Goal: Entertainment & Leisure: Consume media (video, audio)

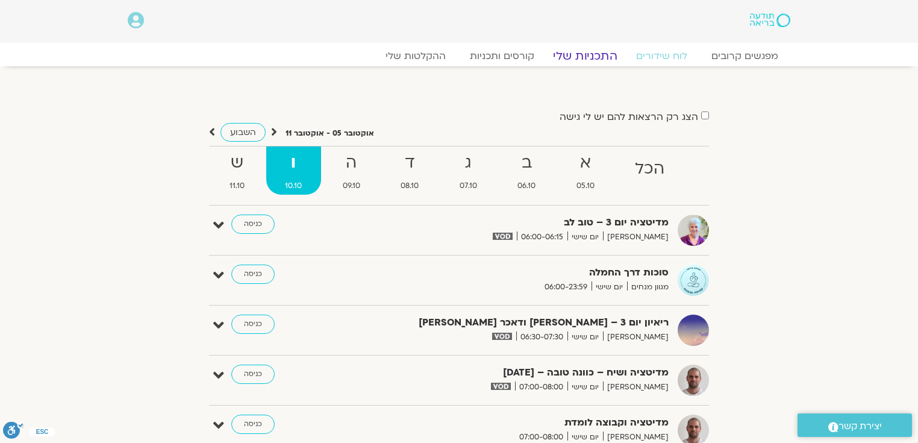
click at [591, 55] on link "התכניות שלי" at bounding box center [584, 56] width 93 height 14
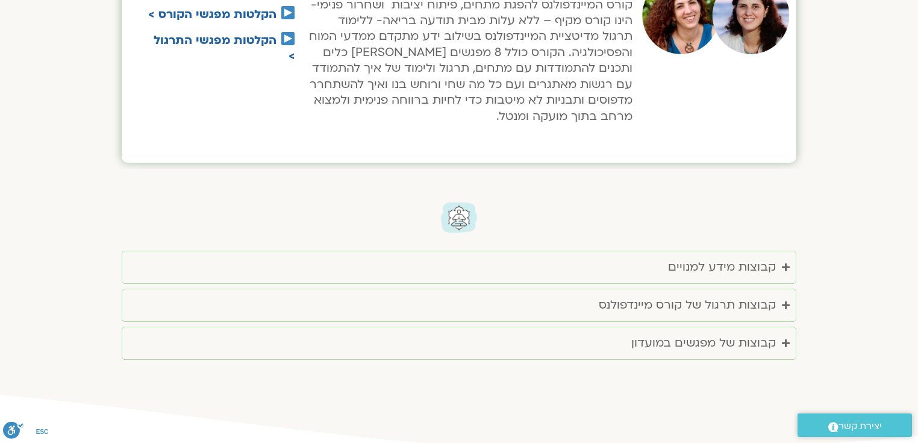
scroll to position [1411, 0]
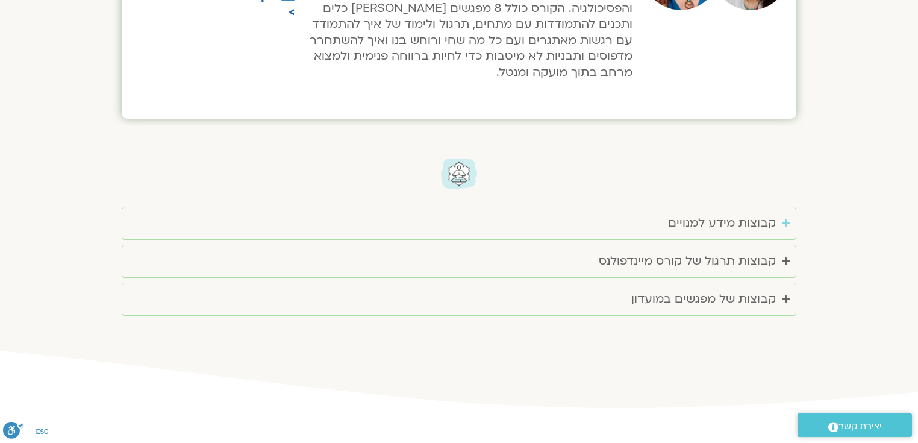
click at [759, 223] on div "קבוצות מידע למנויים" at bounding box center [722, 223] width 108 height 20
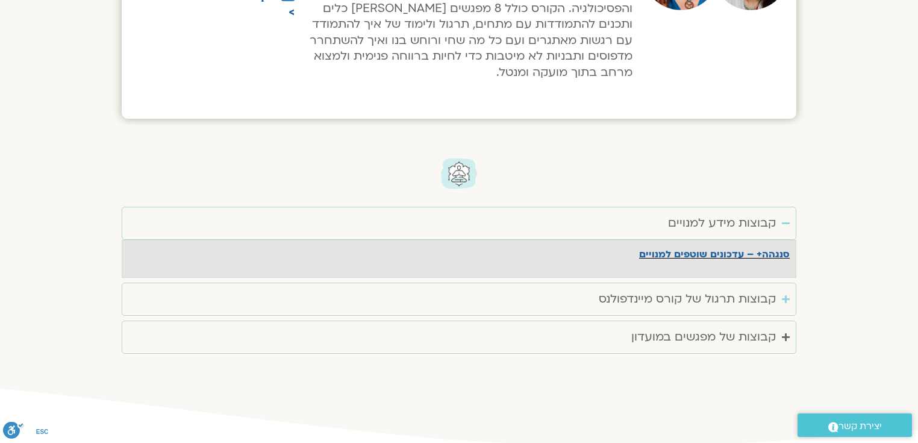
click at [740, 298] on div "קבוצות תרגול של קורס מיינדפולנס" at bounding box center [687, 299] width 177 height 20
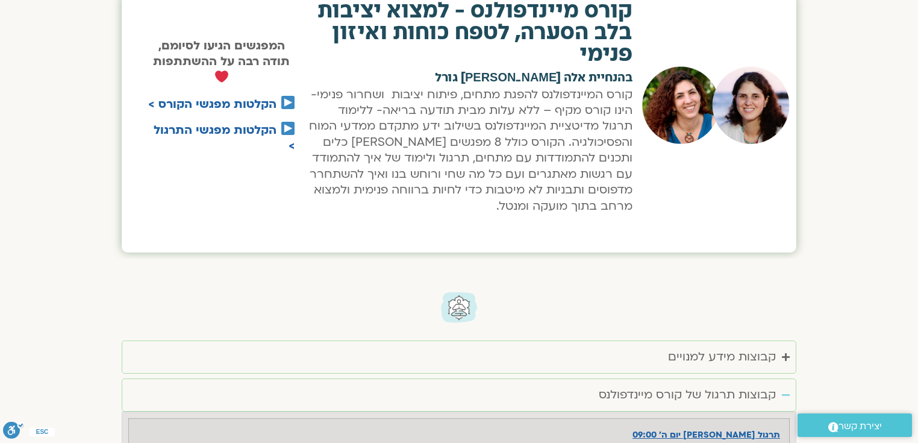
scroll to position [1230, 0]
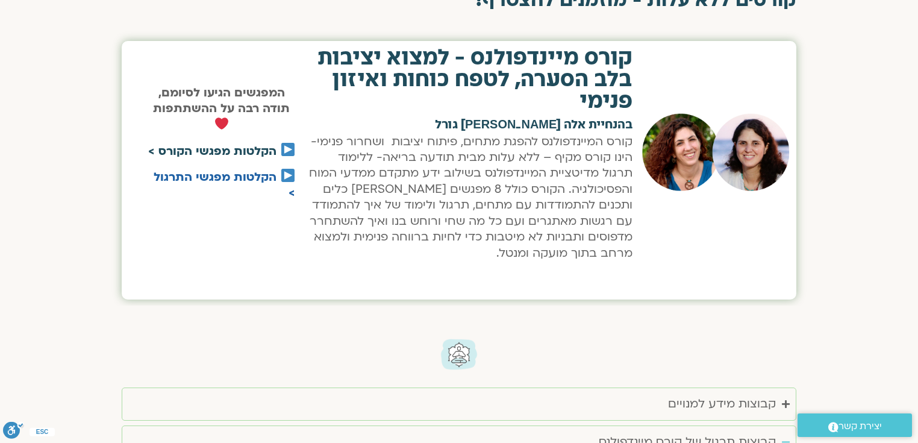
click at [252, 153] on link "הקלטות מפגשי הקורס >" at bounding box center [212, 151] width 128 height 16
click at [230, 149] on link "הקלטות מפגשי הקורס >" at bounding box center [212, 151] width 128 height 16
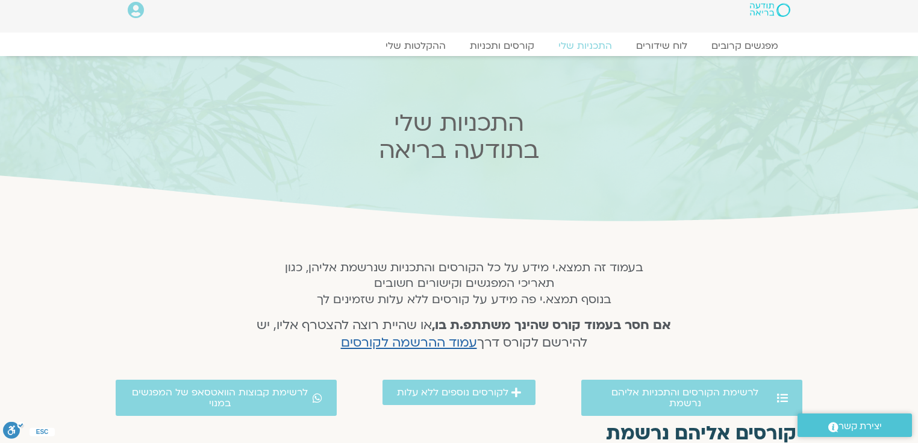
scroll to position [0, 0]
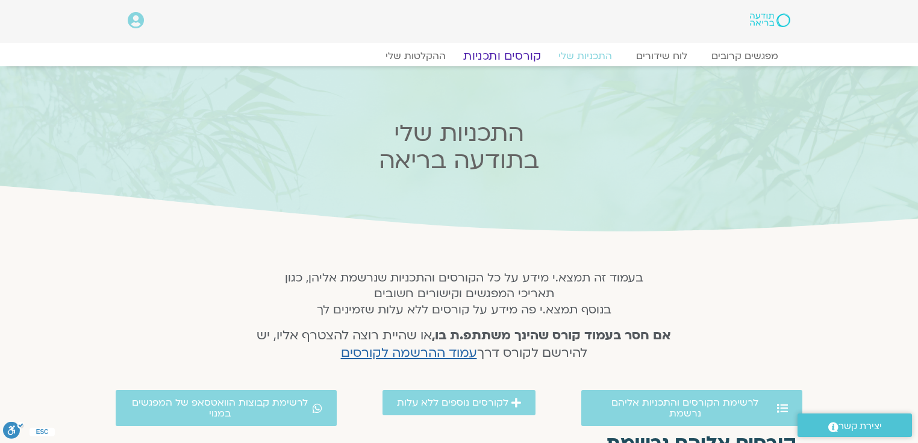
click at [522, 57] on link "קורסים ותכניות" at bounding box center [502, 56] width 106 height 14
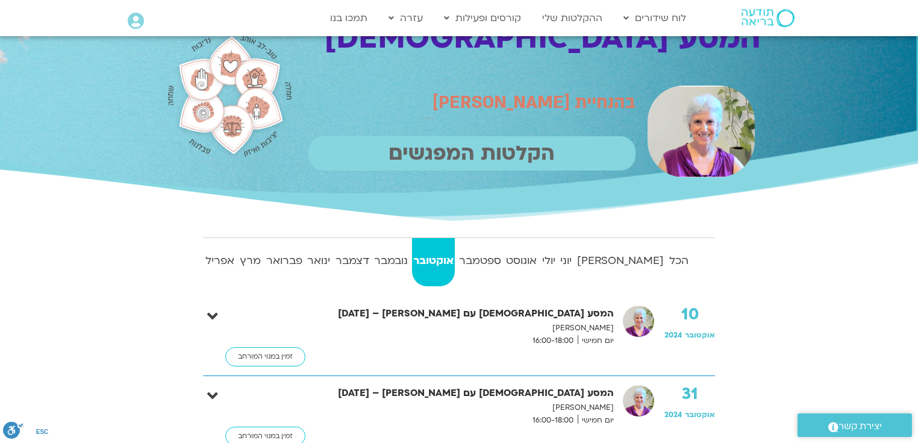
scroll to position [31, 0]
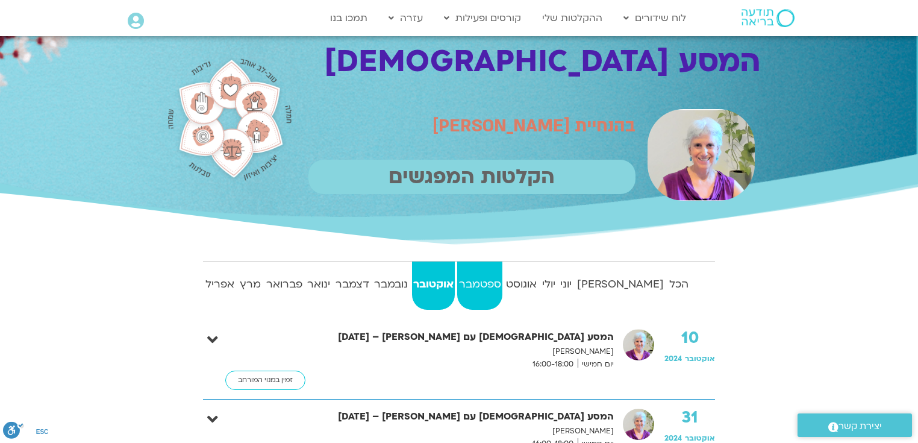
click at [502, 283] on strong "ספטמבר" at bounding box center [479, 284] width 45 height 18
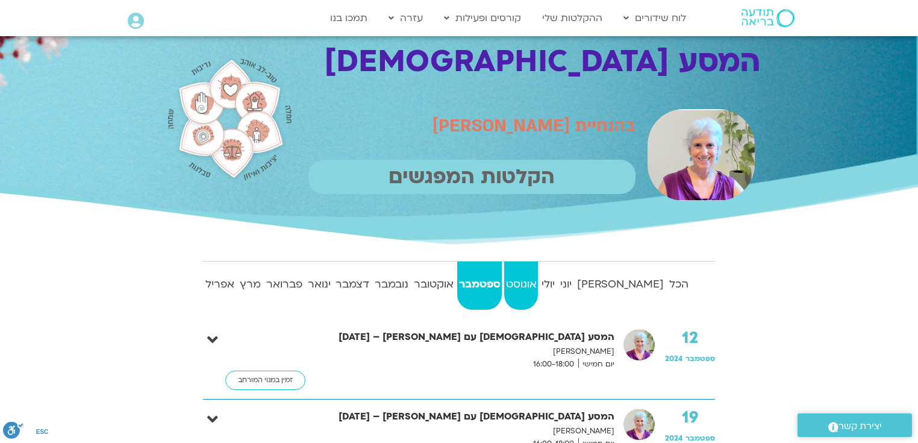
click at [538, 285] on strong "אוגוסט" at bounding box center [521, 284] width 34 height 18
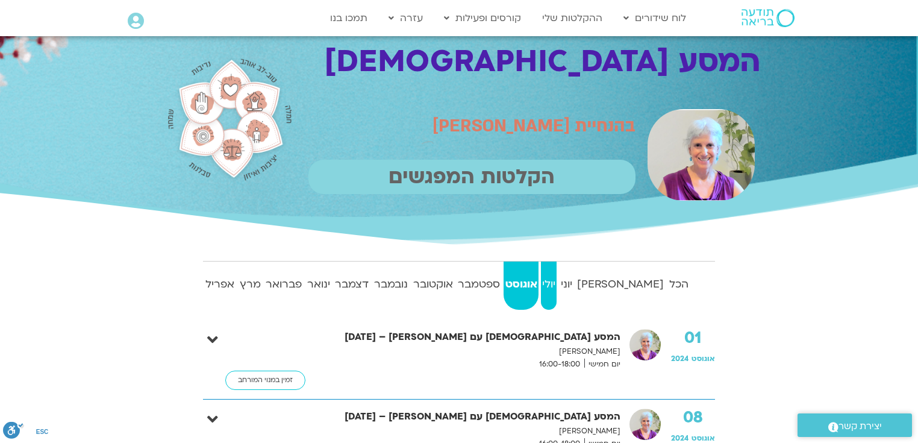
click at [557, 275] on strong "יולי" at bounding box center [549, 284] width 16 height 18
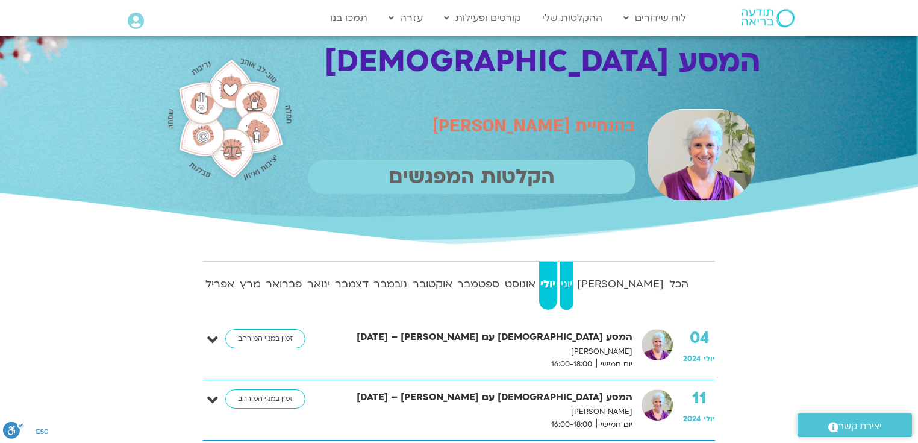
click at [573, 282] on strong "יוני" at bounding box center [567, 284] width 14 height 18
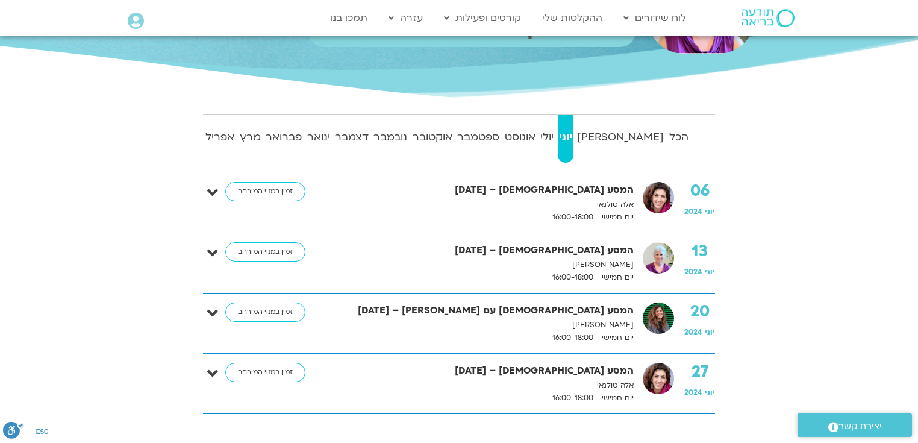
scroll to position [182, 0]
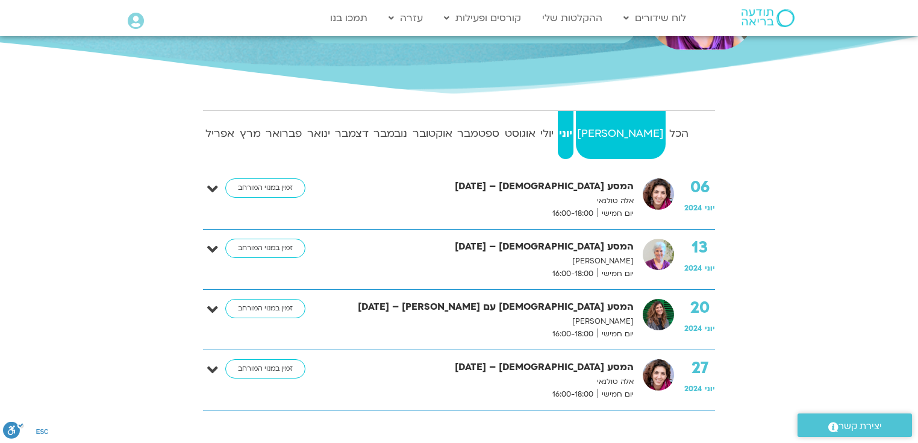
click at [652, 130] on strong "[PERSON_NAME]" at bounding box center [620, 134] width 89 height 18
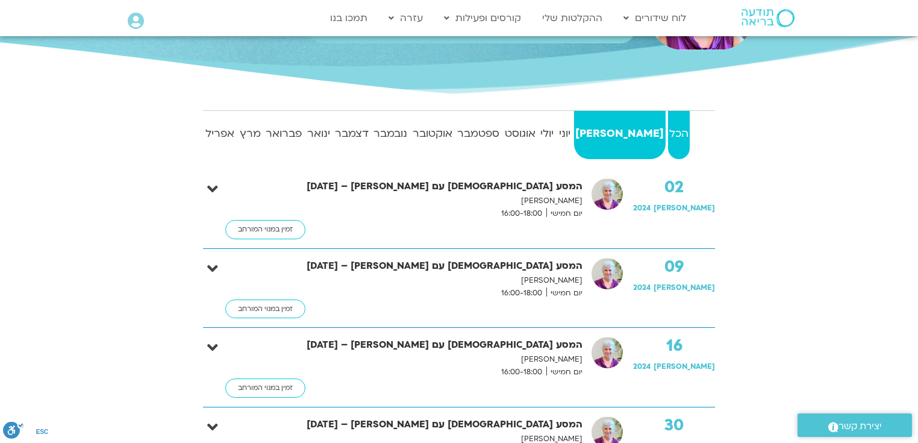
click at [675, 131] on strong "הכל" at bounding box center [679, 134] width 22 height 18
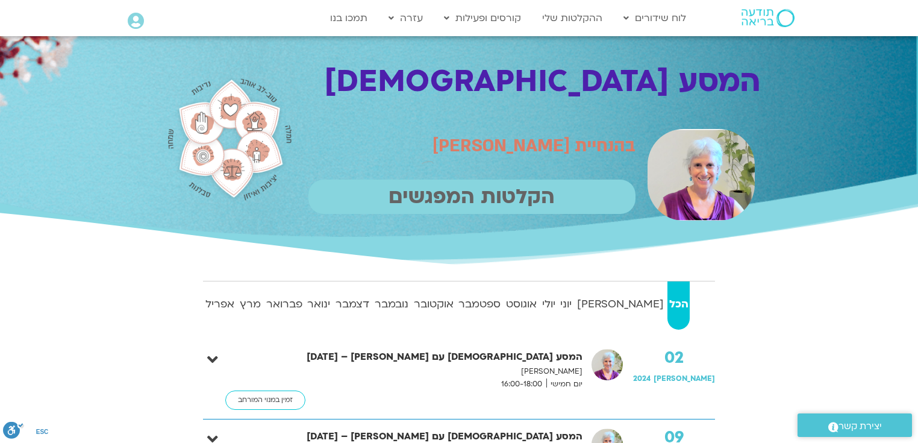
scroll to position [0, 0]
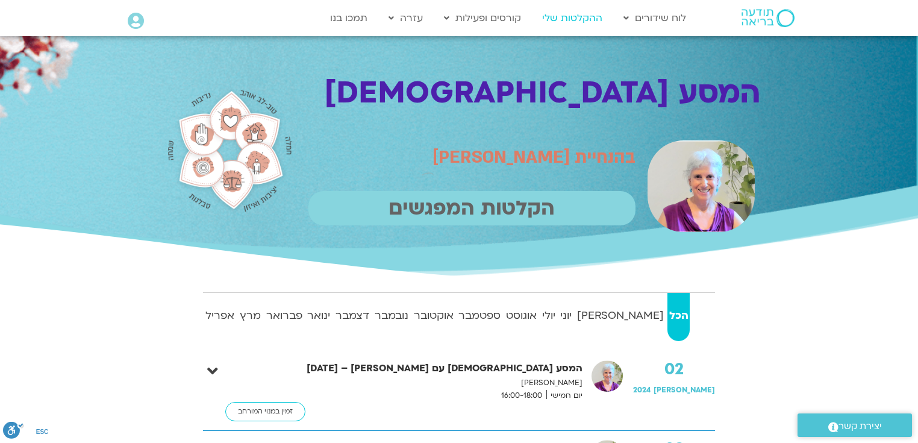
click at [571, 14] on link "ההקלטות שלי" at bounding box center [572, 18] width 72 height 23
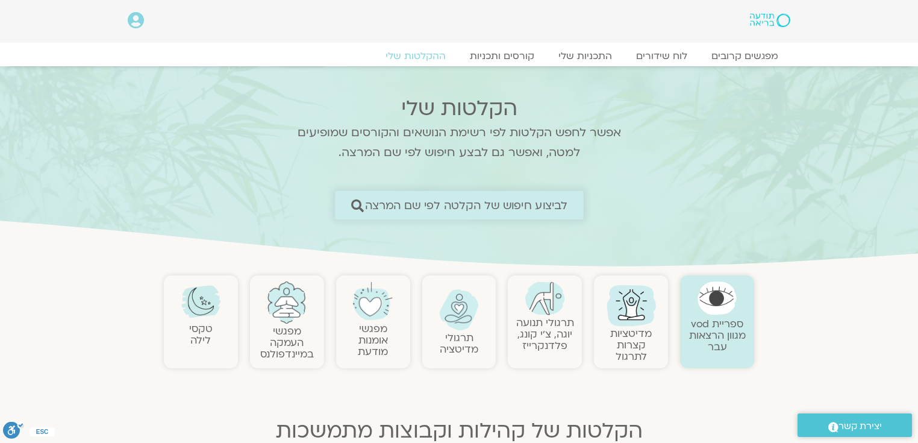
click at [510, 205] on span "לביצוע חיפוש של הקלטה לפי שם המרצה" at bounding box center [465, 205] width 203 height 13
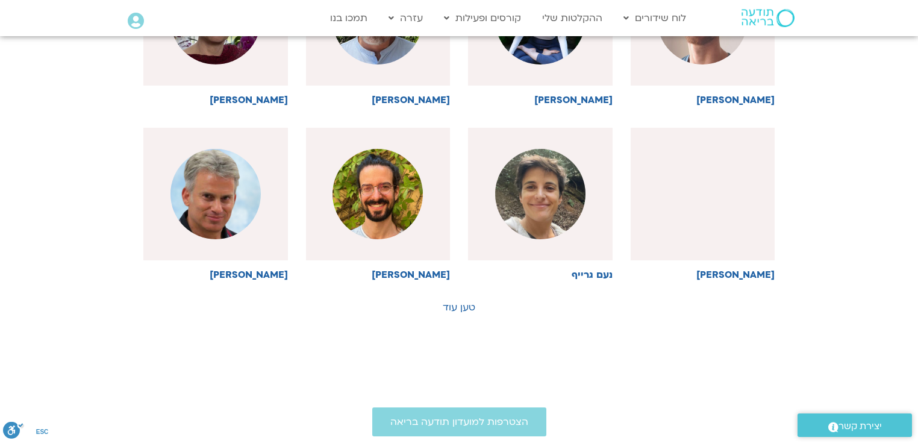
scroll to position [620, 0]
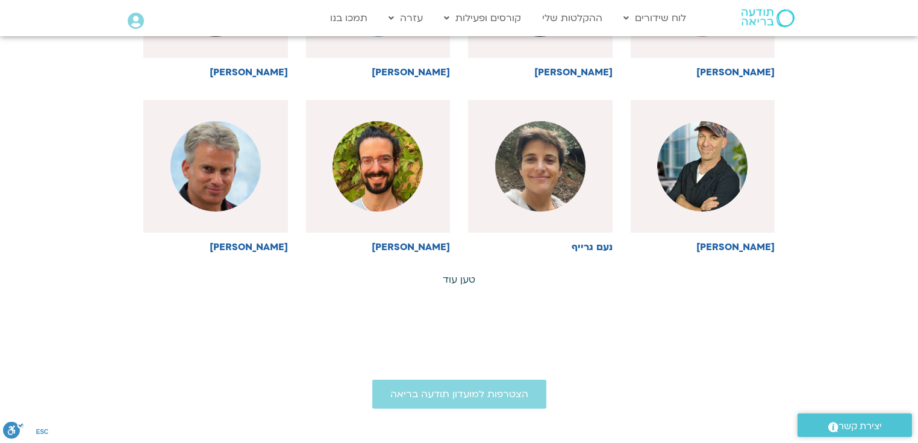
click at [463, 279] on link "טען עוד" at bounding box center [459, 279] width 33 height 13
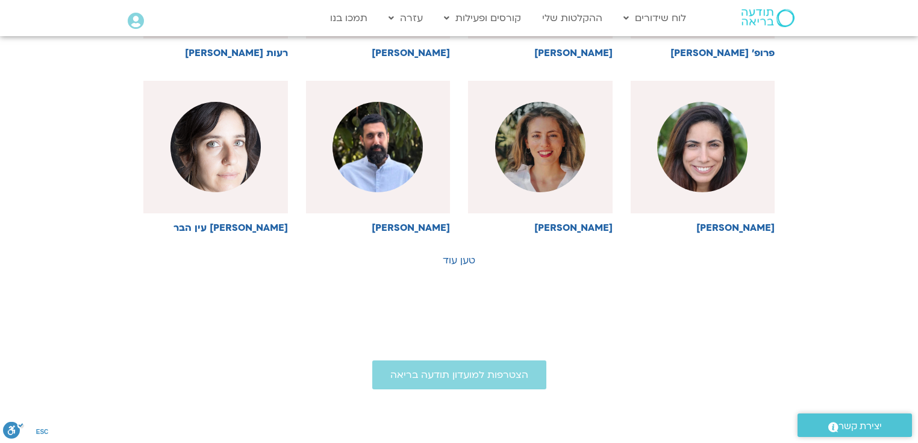
scroll to position [1166, 0]
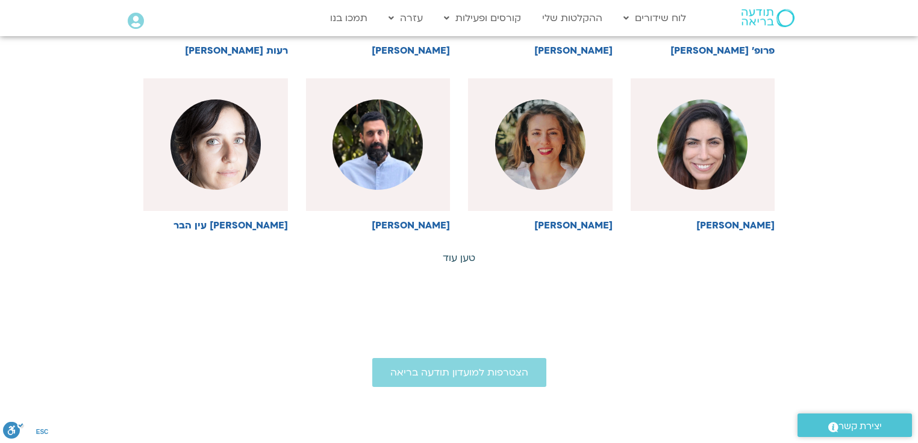
click at [463, 252] on link "טען עוד" at bounding box center [459, 257] width 33 height 13
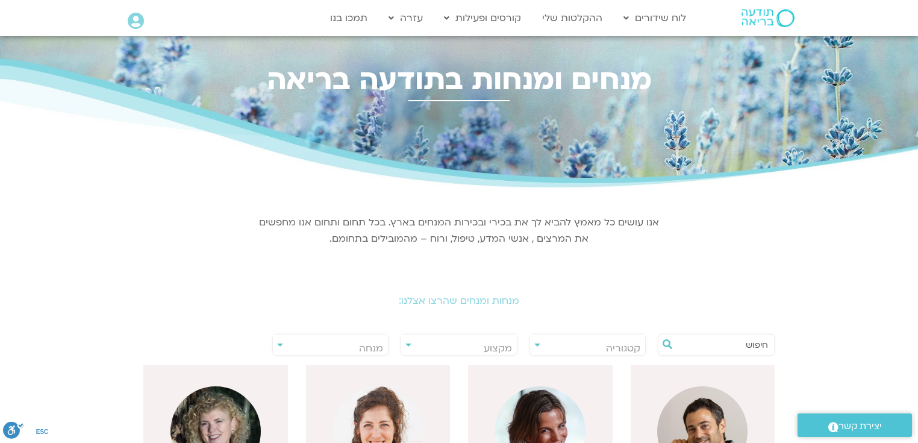
scroll to position [22, 0]
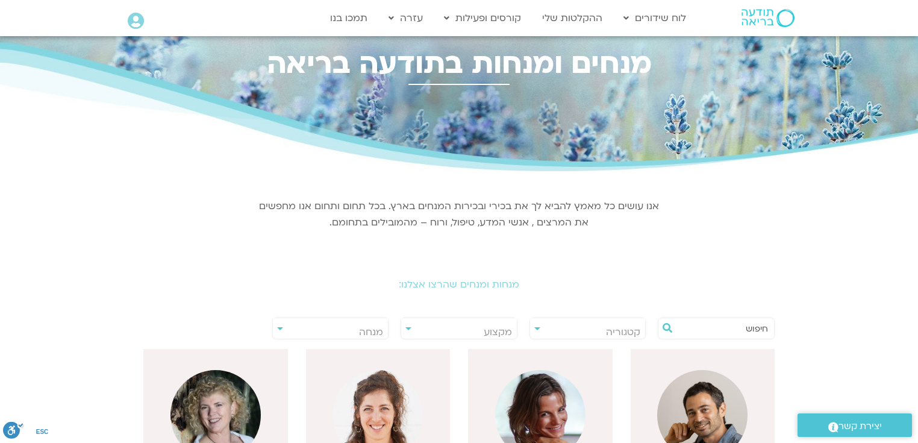
click at [716, 329] on input "text" at bounding box center [722, 328] width 92 height 20
click at [282, 326] on div "**********" at bounding box center [330, 328] width 117 height 22
click at [277, 327] on div "**********" at bounding box center [330, 328] width 117 height 22
click at [351, 320] on span "מנחה" at bounding box center [331, 332] width 116 height 28
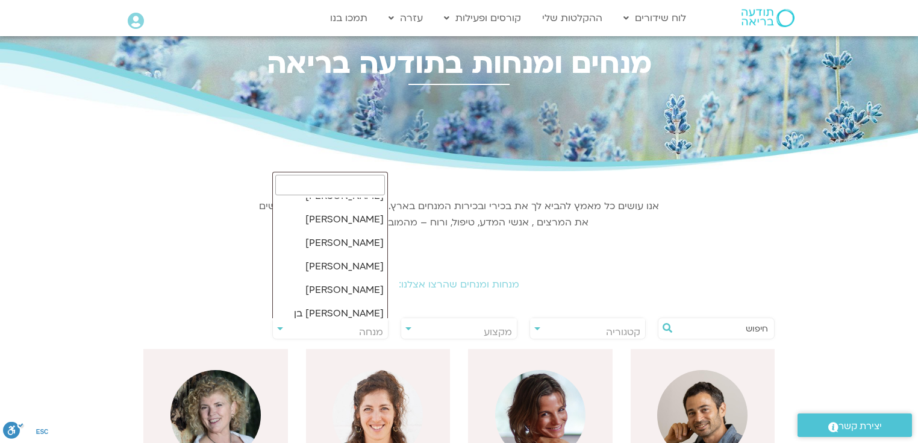
scroll to position [1484, 0]
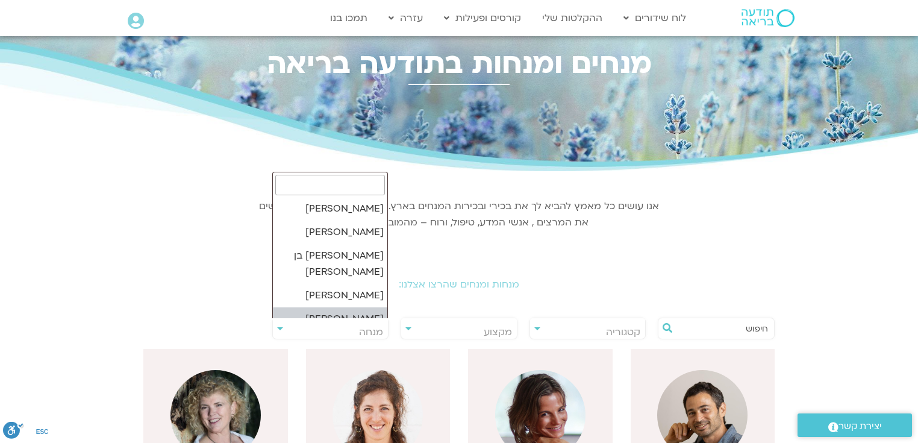
click at [340, 186] on input "search" at bounding box center [330, 185] width 110 height 20
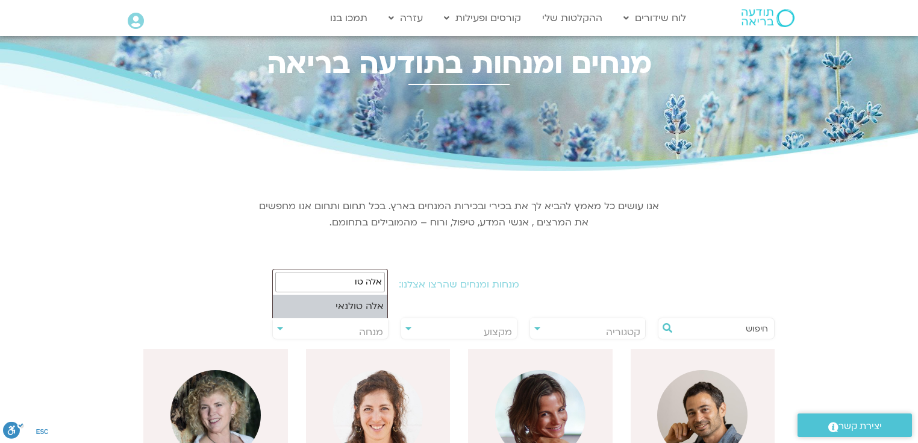
type input "אלה טו"
select select "****"
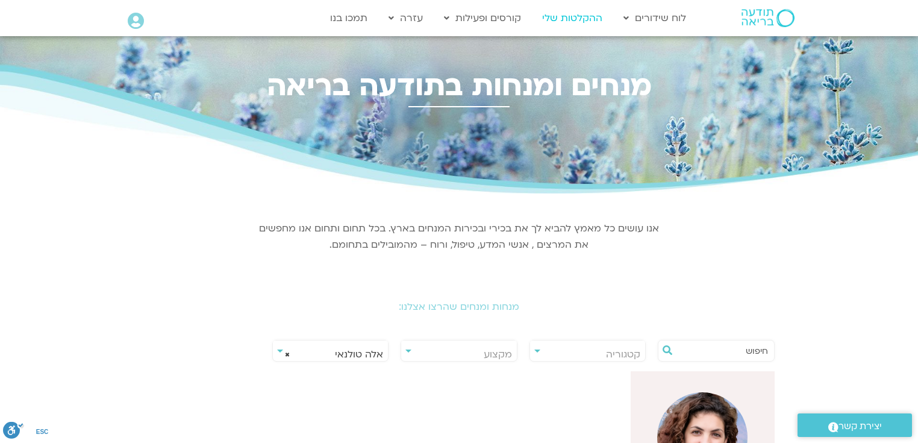
click at [573, 16] on link "ההקלטות שלי" at bounding box center [572, 18] width 72 height 23
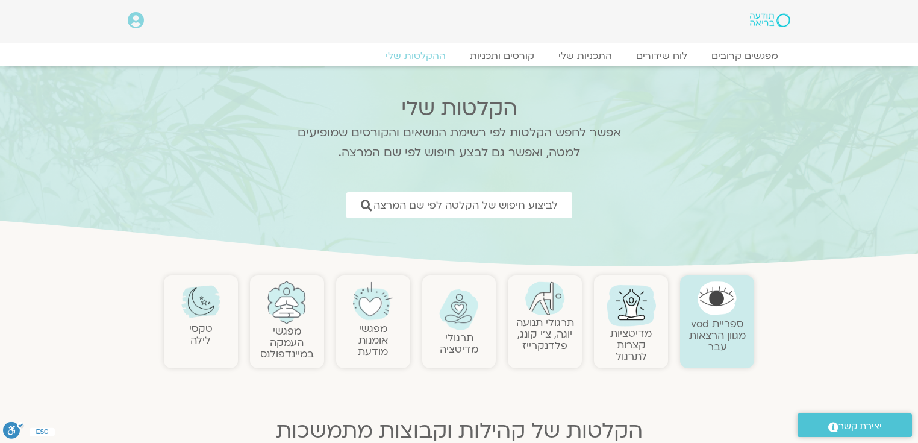
click at [731, 326] on link "ספריית vod מגוון הרצאות עבר" at bounding box center [717, 335] width 57 height 37
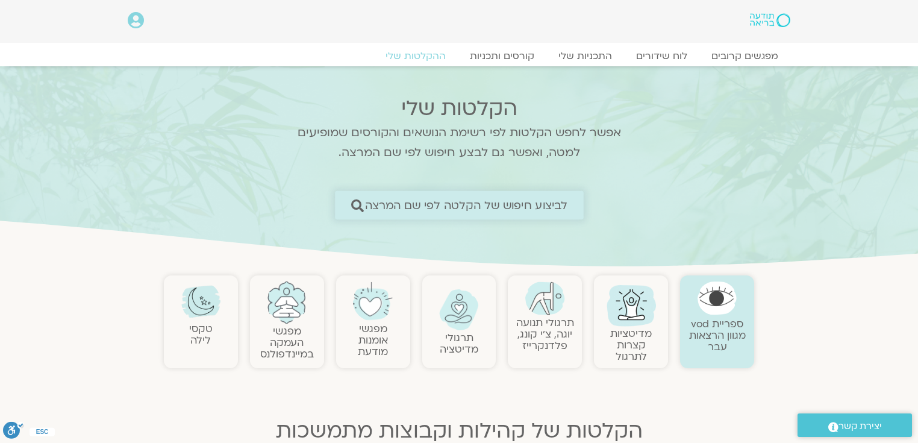
click at [527, 205] on span "לביצוע חיפוש של הקלטה לפי שם המרצה" at bounding box center [465, 205] width 203 height 13
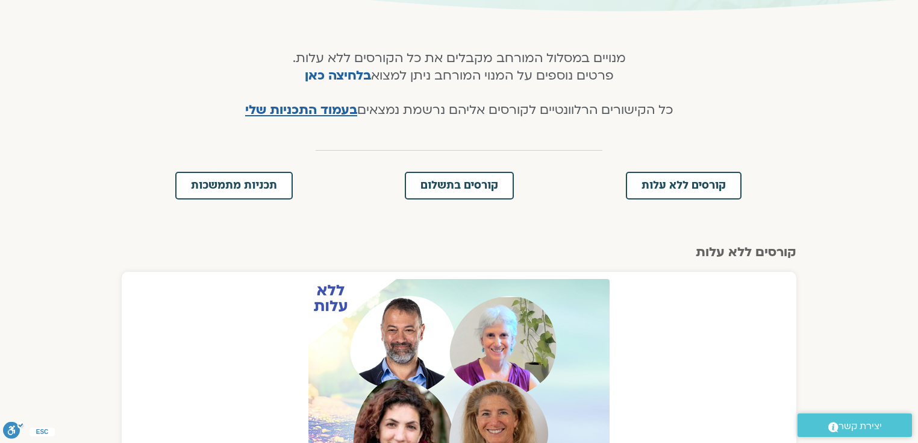
scroll to position [220, 0]
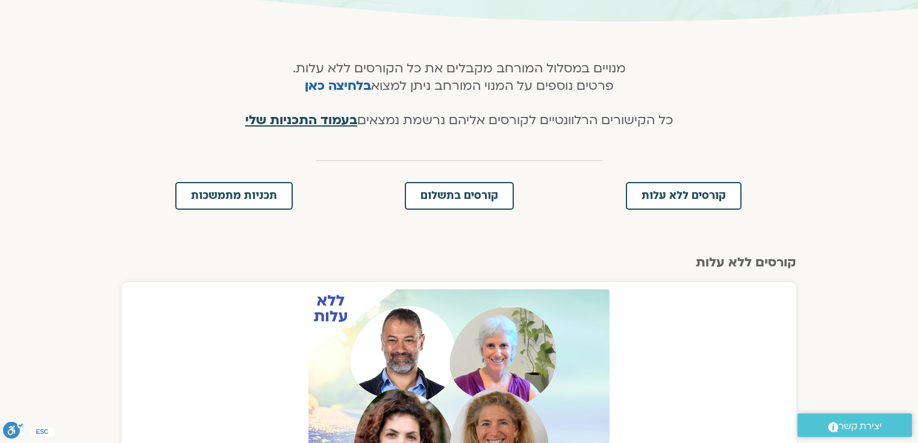
click at [325, 122] on span "בעמוד התכניות שלי" at bounding box center [301, 119] width 112 height 17
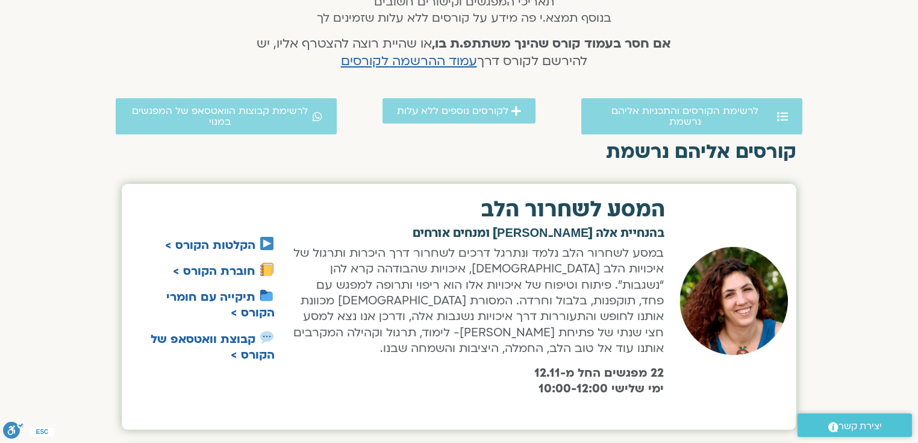
scroll to position [361, 0]
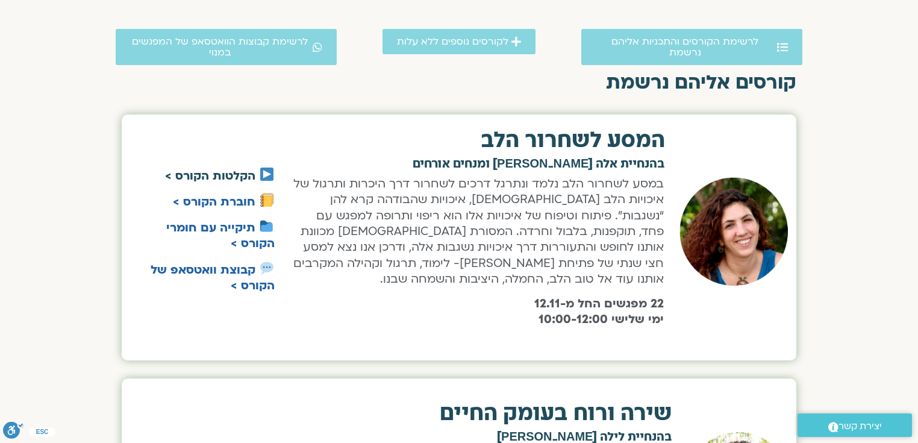
click at [236, 173] on link "הקלטות הקורס >" at bounding box center [210, 176] width 90 height 16
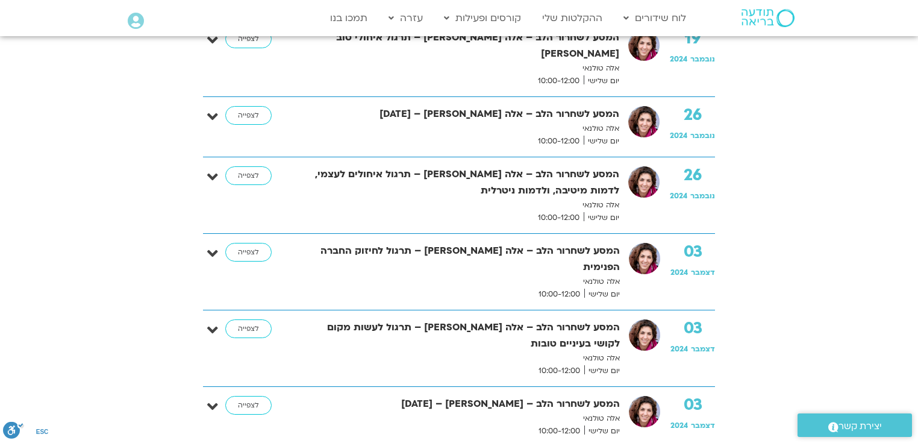
scroll to position [815, 0]
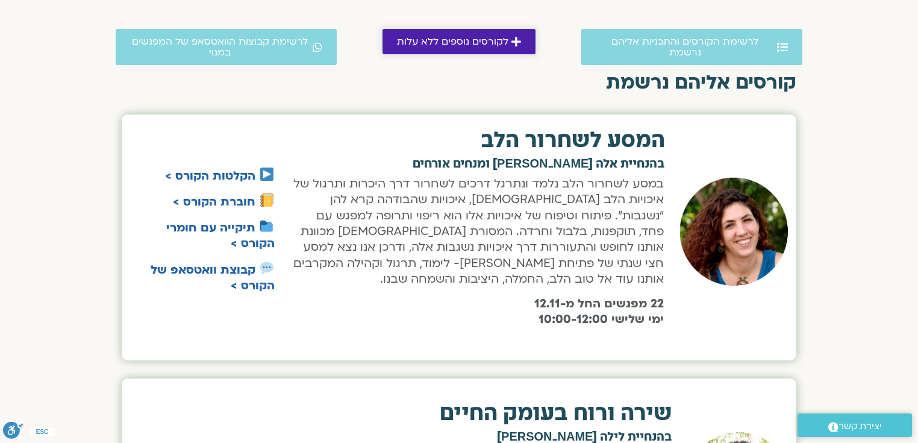
click at [463, 42] on span "לקורסים נוספים ללא עלות" at bounding box center [452, 41] width 111 height 11
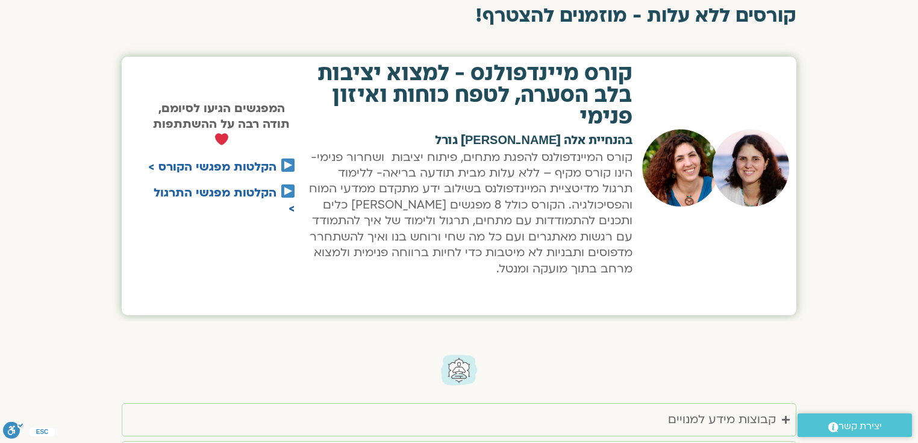
scroll to position [1215, 0]
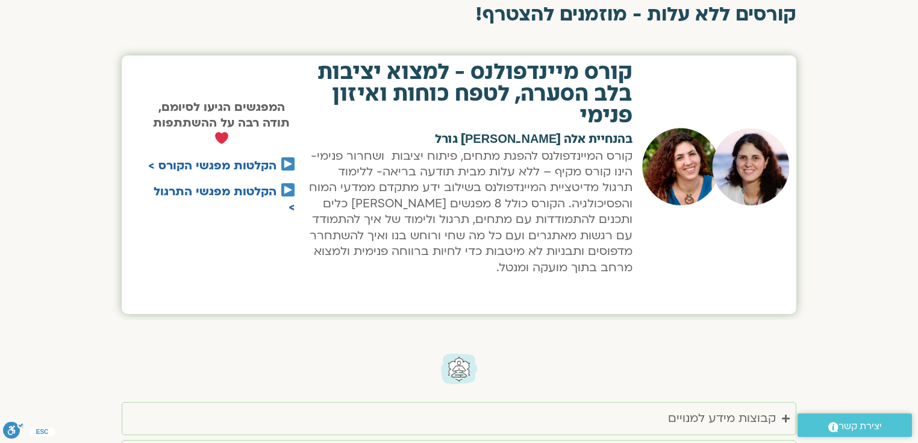
click at [284, 161] on img at bounding box center [287, 163] width 13 height 13
click at [264, 164] on link "הקלטות מפגשי הקורס >" at bounding box center [212, 166] width 128 height 16
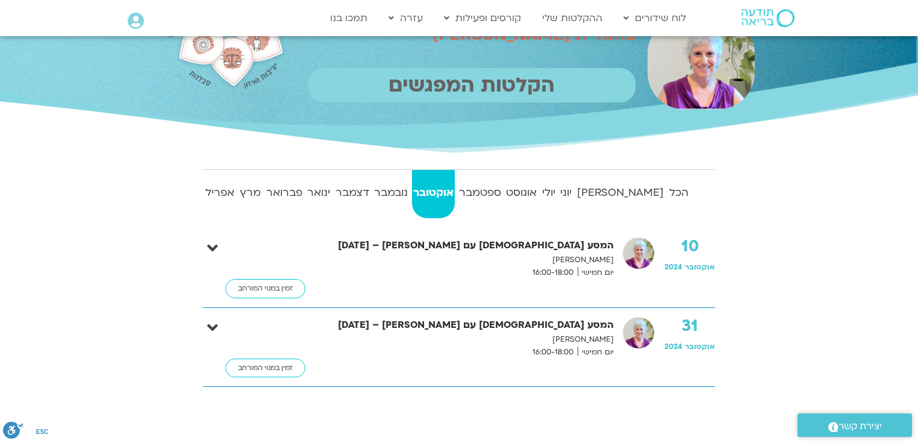
scroll to position [115, 0]
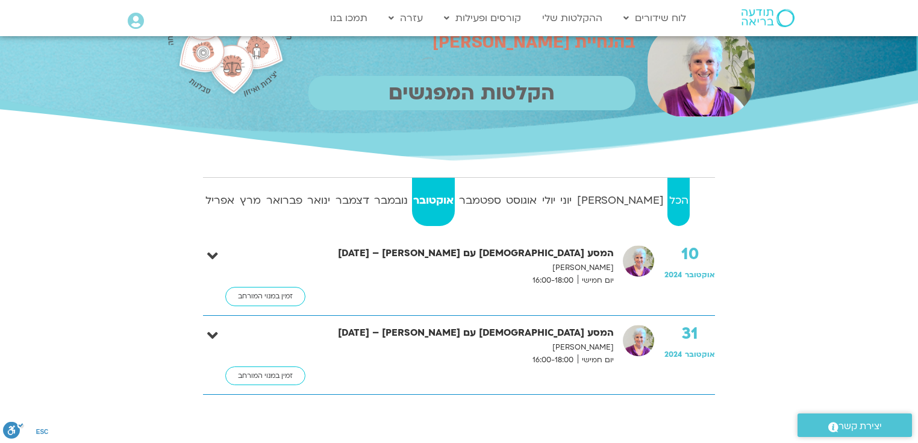
click at [679, 198] on strong "הכל" at bounding box center [678, 201] width 22 height 18
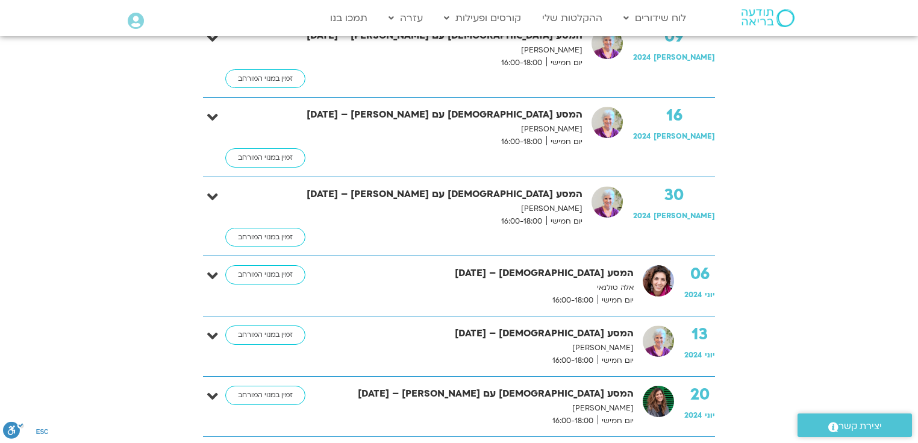
scroll to position [495, 0]
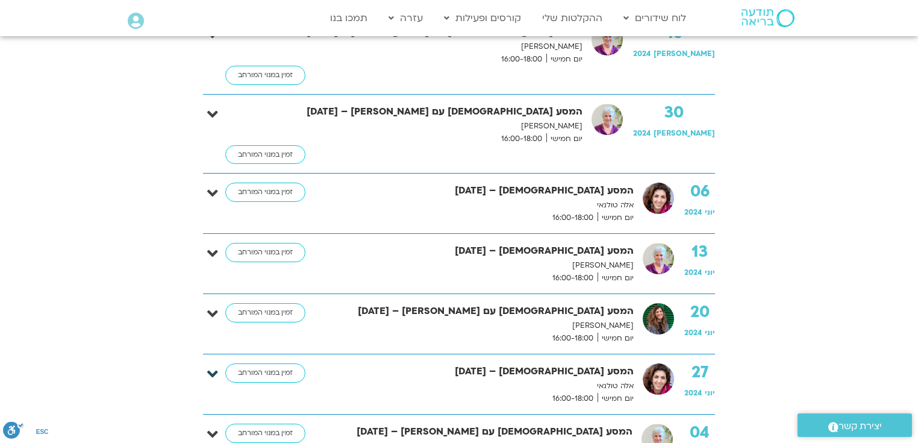
click at [213, 366] on icon at bounding box center [212, 374] width 11 height 17
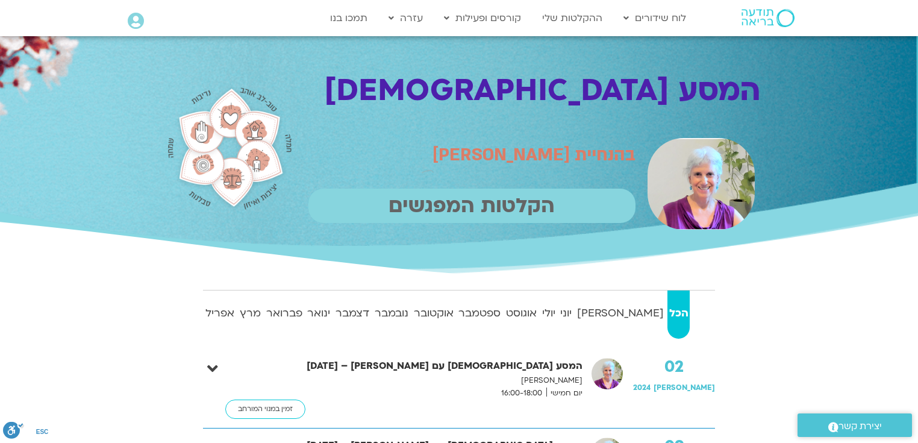
scroll to position [0, 0]
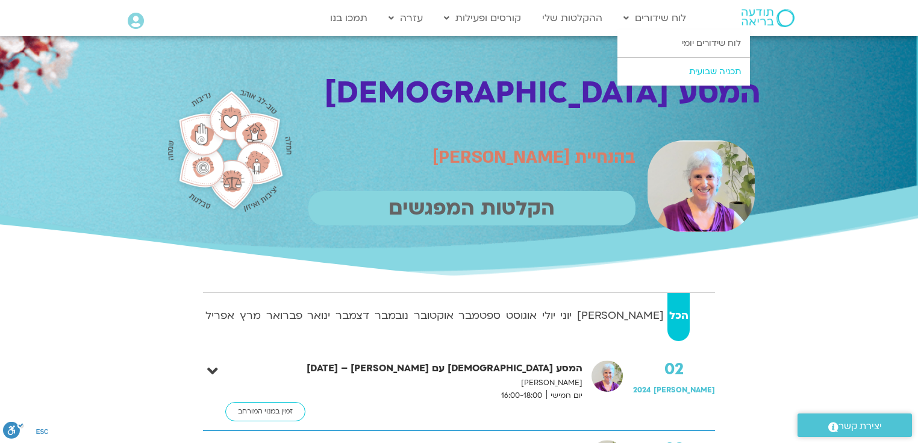
click at [689, 69] on link "תכניה שבועית" at bounding box center [683, 72] width 133 height 28
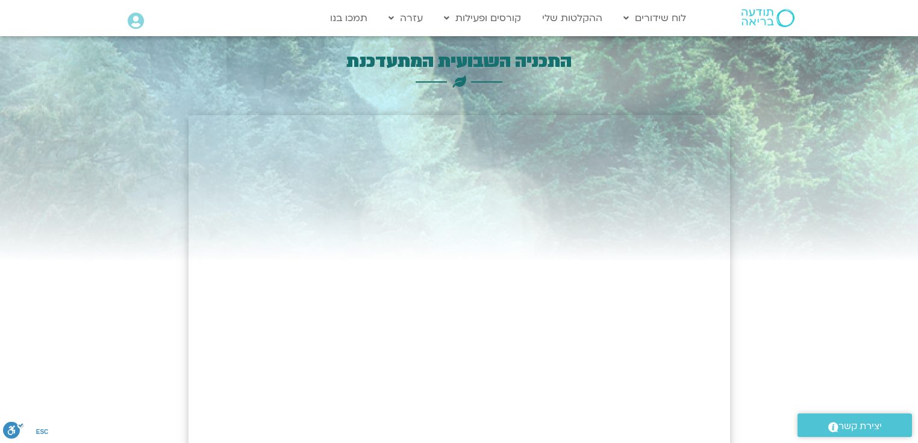
drag, startPoint x: 922, startPoint y: 13, endPoint x: 872, endPoint y: -53, distance: 83.4
click at [578, 17] on link "ההקלטות שלי" at bounding box center [572, 18] width 72 height 23
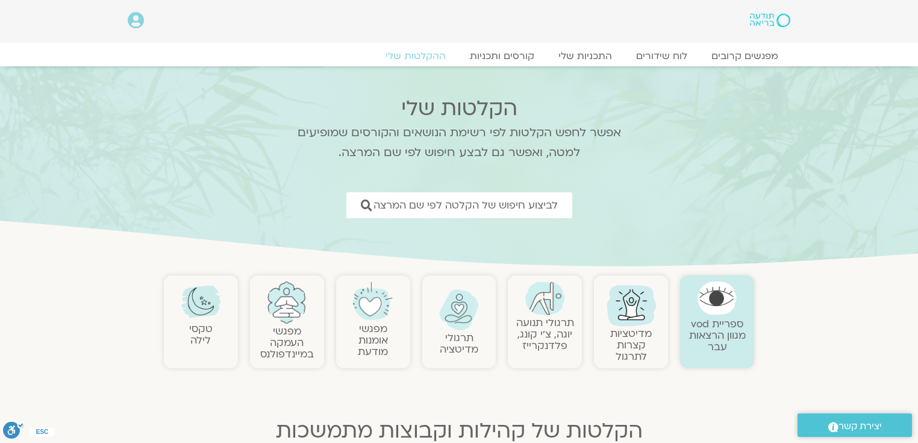
click at [292, 336] on link "מפגשי העמקה במיינדפולנס" at bounding box center [287, 342] width 54 height 37
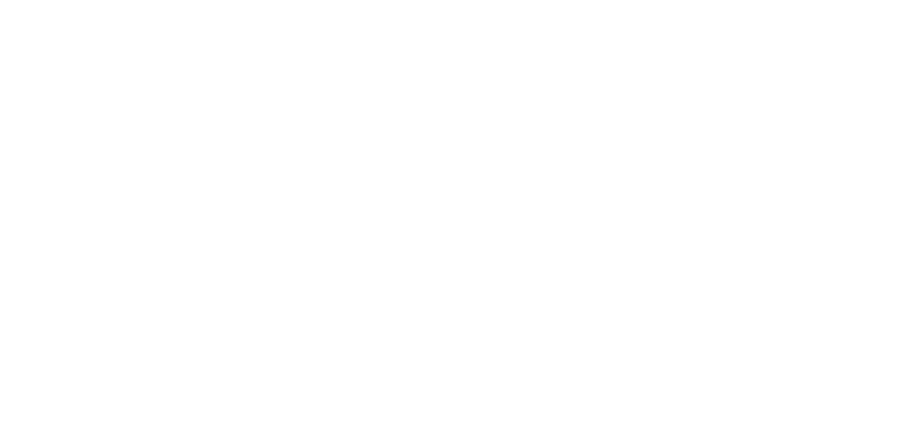
click at [0, 0] on html at bounding box center [0, 0] width 0 height 0
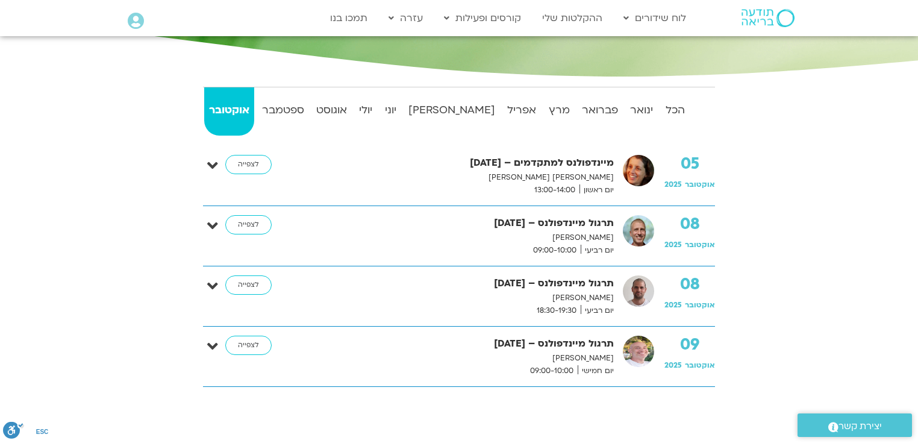
scroll to position [205, 0]
click at [295, 108] on strong "ספטמבר" at bounding box center [283, 111] width 52 height 18
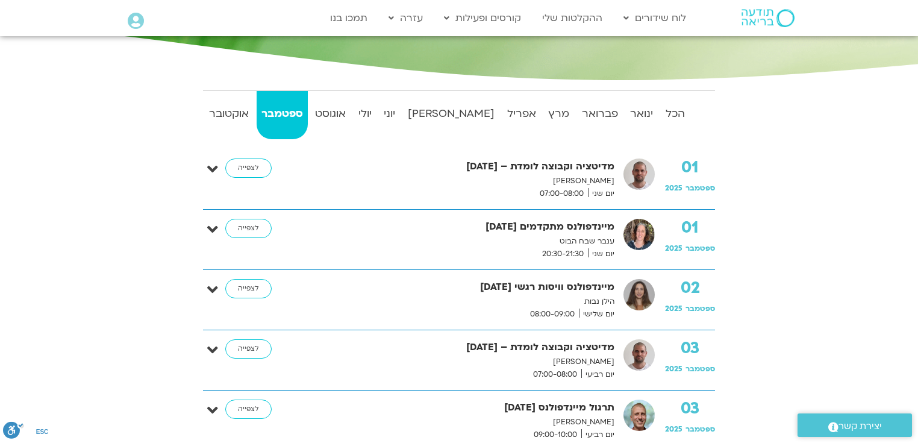
scroll to position [191, 0]
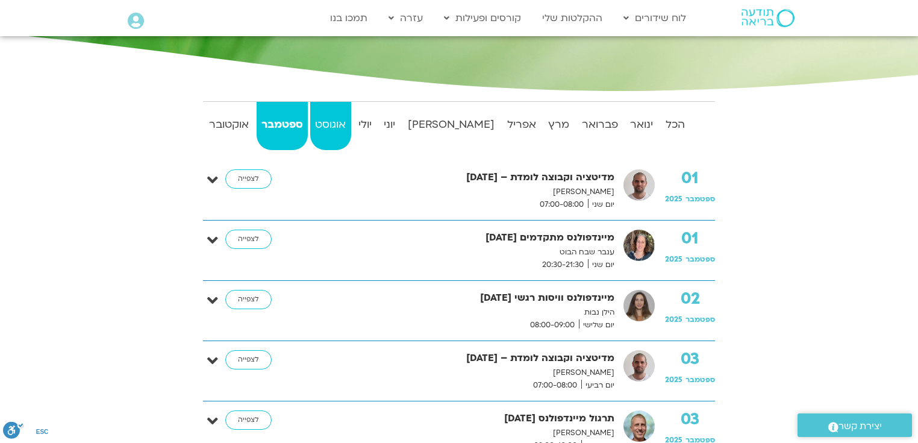
click at [351, 121] on strong "אוגוסט" at bounding box center [330, 125] width 41 height 18
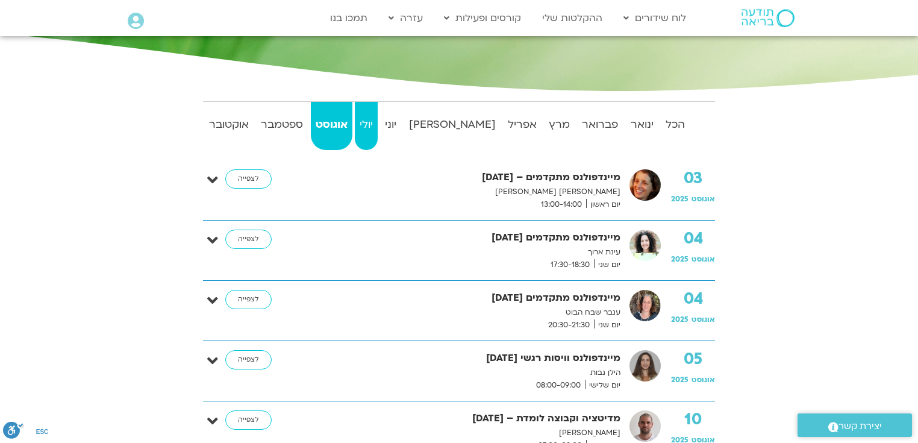
click at [378, 122] on strong "יולי" at bounding box center [366, 125] width 23 height 18
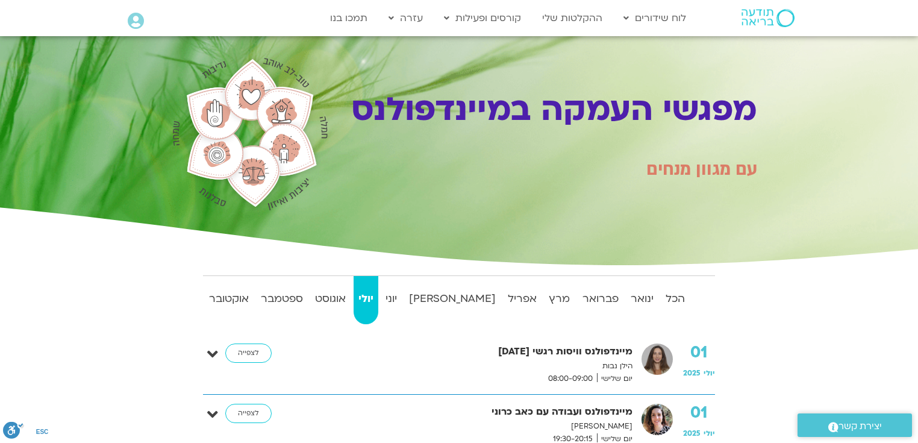
scroll to position [0, 0]
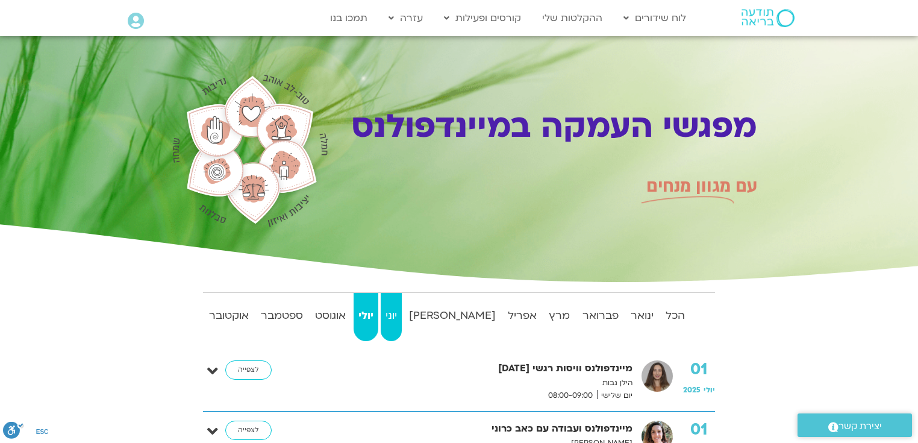
click at [402, 308] on strong "יוני" at bounding box center [391, 316] width 21 height 18
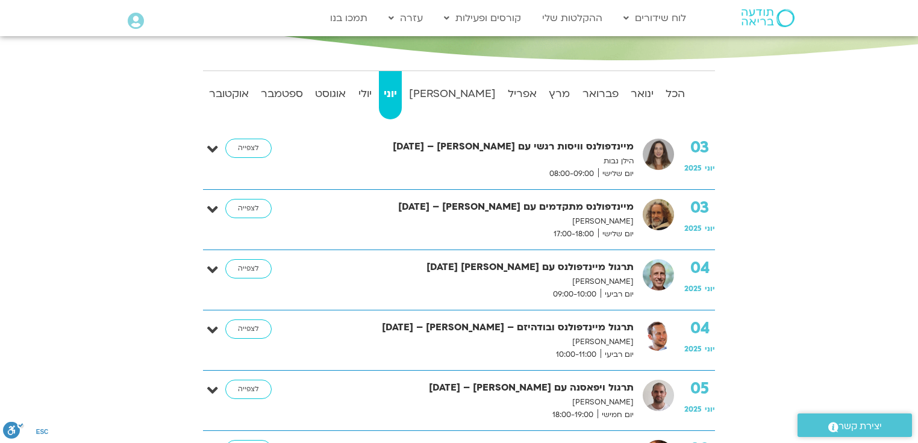
scroll to position [167, 0]
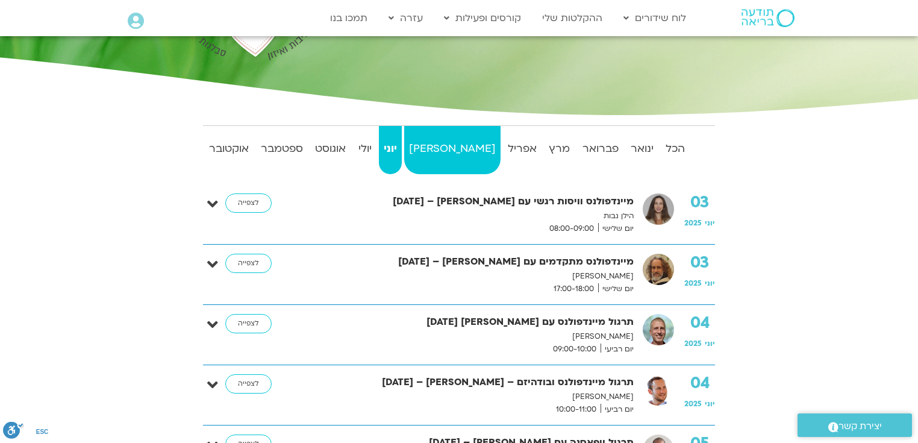
click at [458, 147] on strong "מאי" at bounding box center [452, 149] width 96 height 18
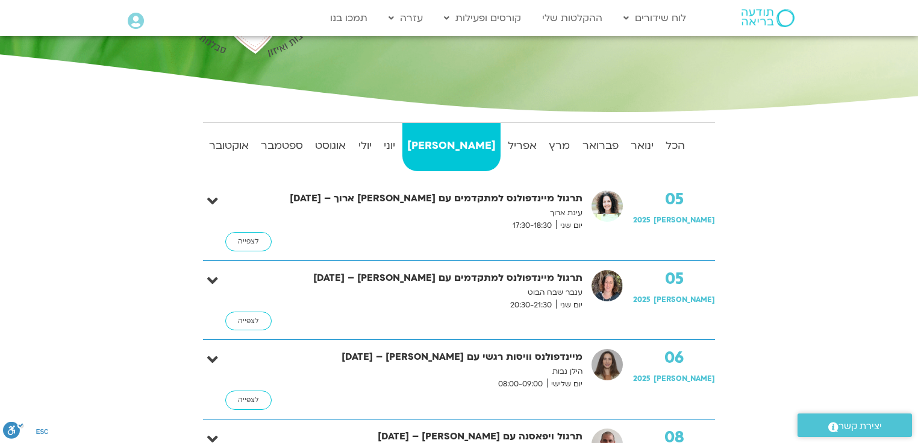
scroll to position [0, 0]
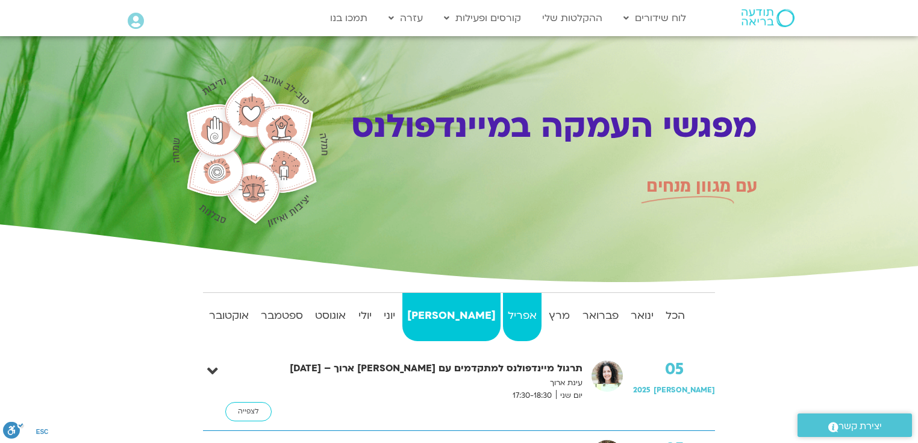
click at [503, 314] on strong "אפריל" at bounding box center [522, 316] width 39 height 18
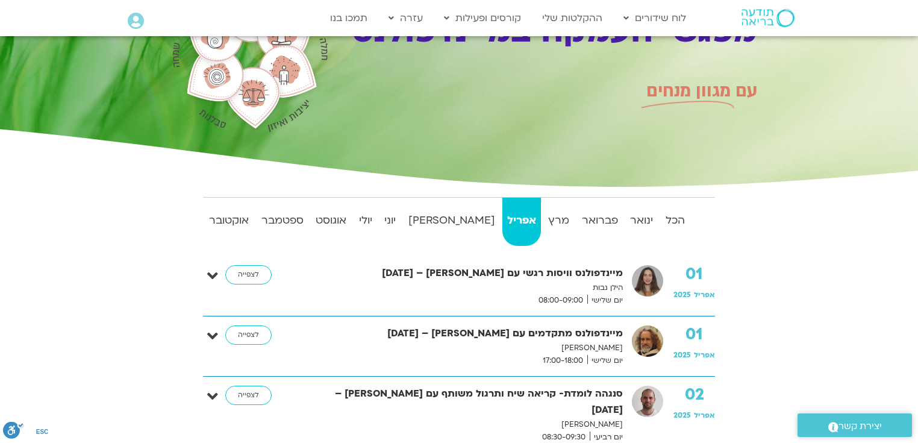
scroll to position [49, 0]
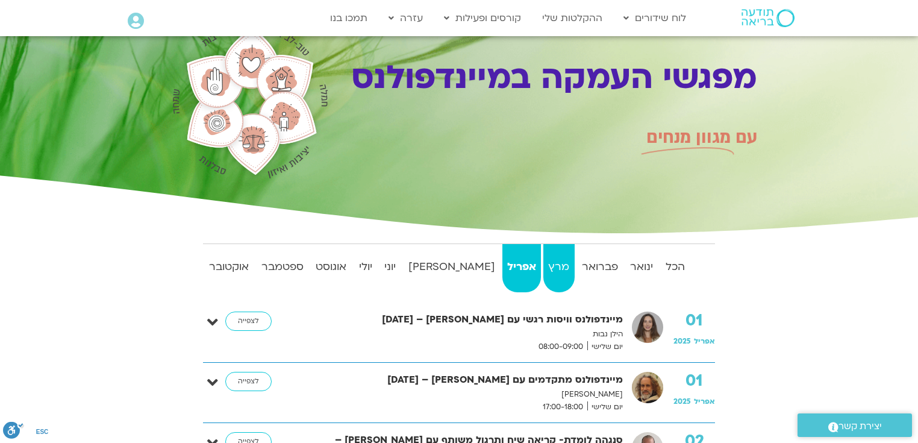
click at [543, 258] on strong "מרץ" at bounding box center [558, 267] width 31 height 18
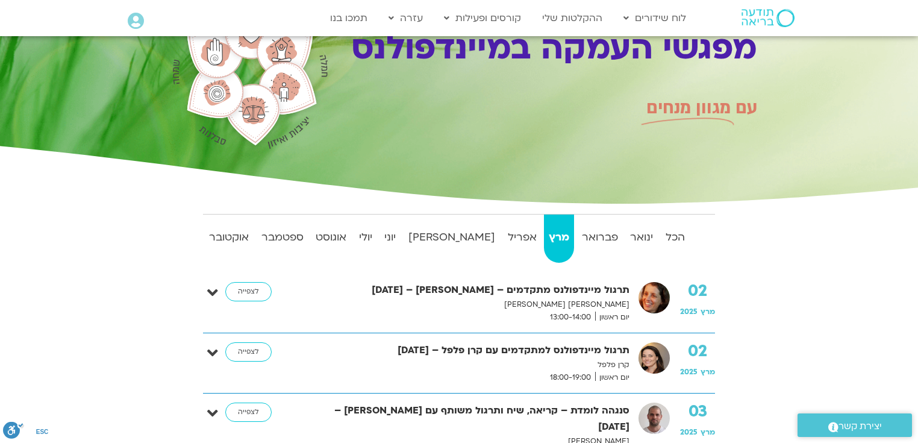
scroll to position [0, 0]
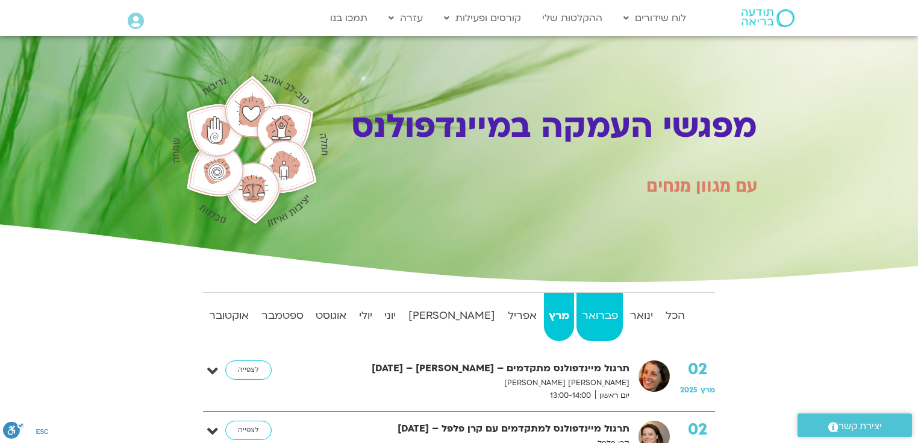
click at [594, 305] on link "פברואר" at bounding box center [599, 317] width 46 height 48
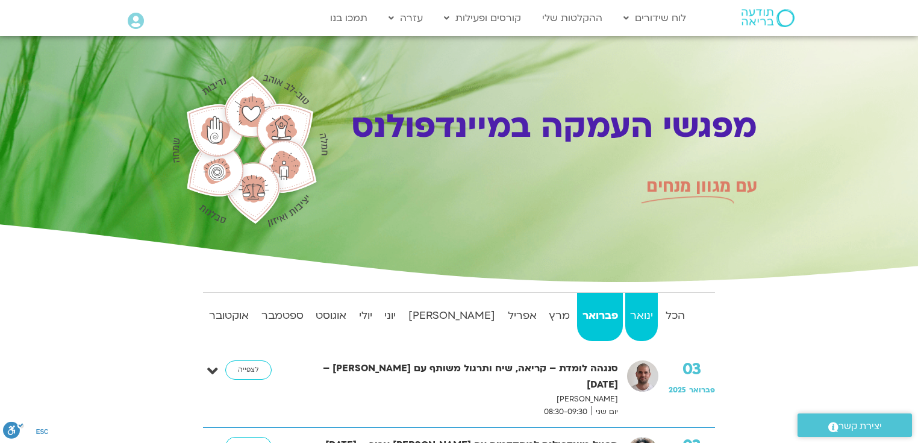
click at [629, 315] on strong "ינואר" at bounding box center [641, 316] width 33 height 18
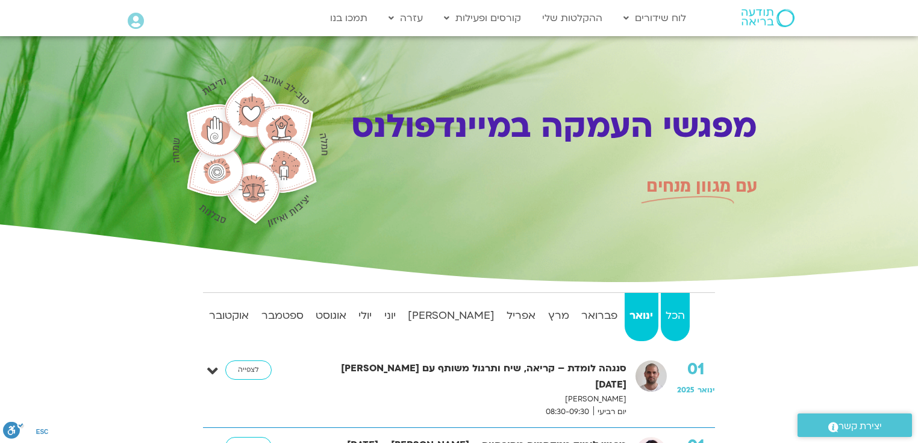
click at [672, 310] on strong "הכל" at bounding box center [675, 316] width 29 height 18
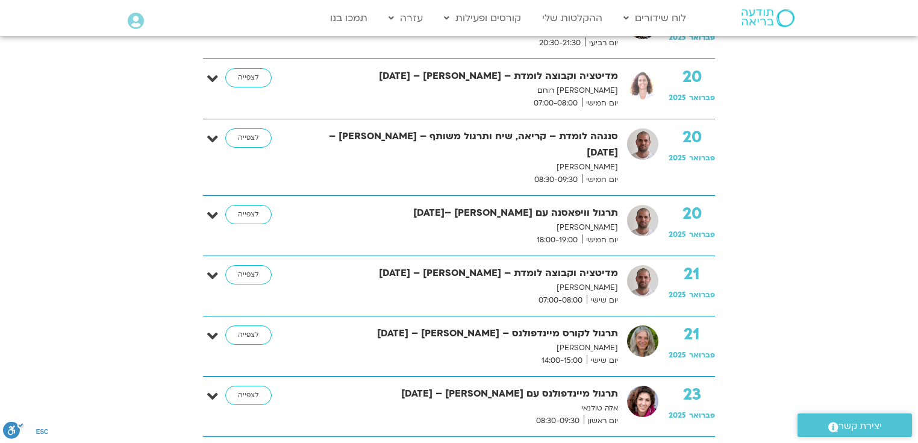
scroll to position [4204, 0]
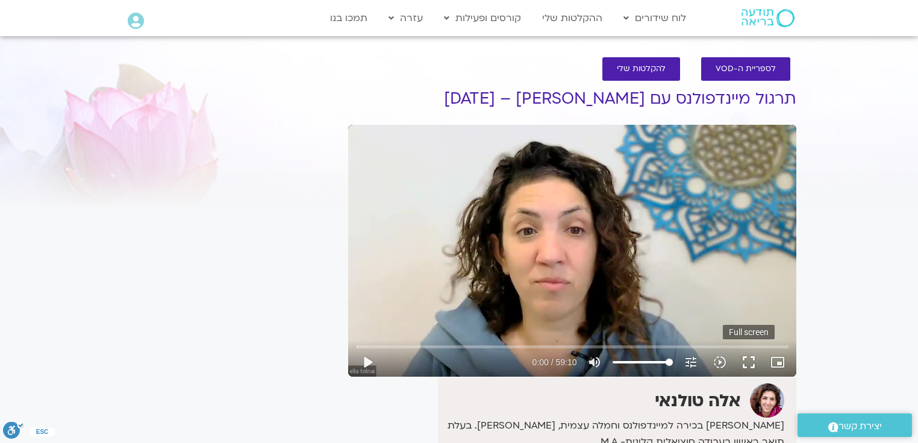
click at [752, 361] on button "fullscreen" at bounding box center [748, 362] width 29 height 29
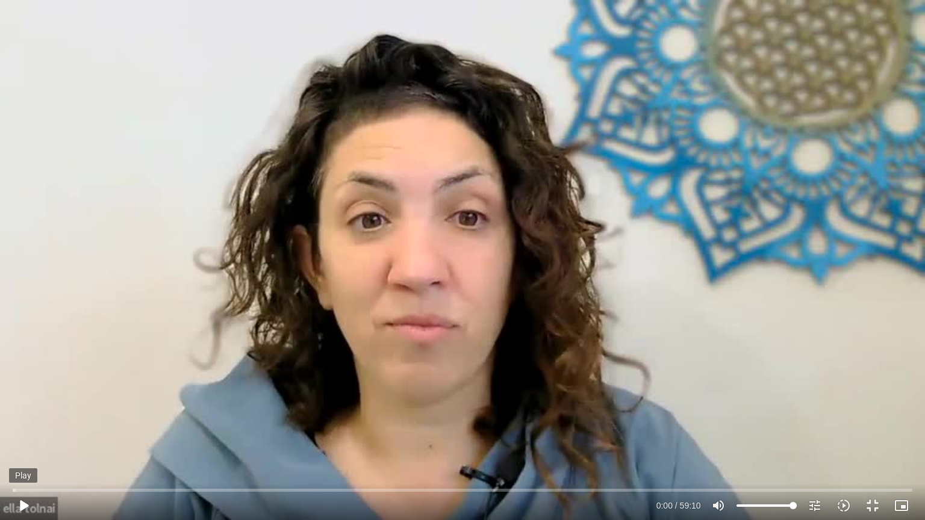
click at [25, 442] on button "play_arrow" at bounding box center [23, 505] width 29 height 29
drag, startPoint x: 73, startPoint y: 488, endPoint x: 43, endPoint y: 488, distance: 30.1
click at [43, 442] on input "Seek" at bounding box center [462, 490] width 899 height 7
type input "107.99011"
